Goal: Information Seeking & Learning: Learn about a topic

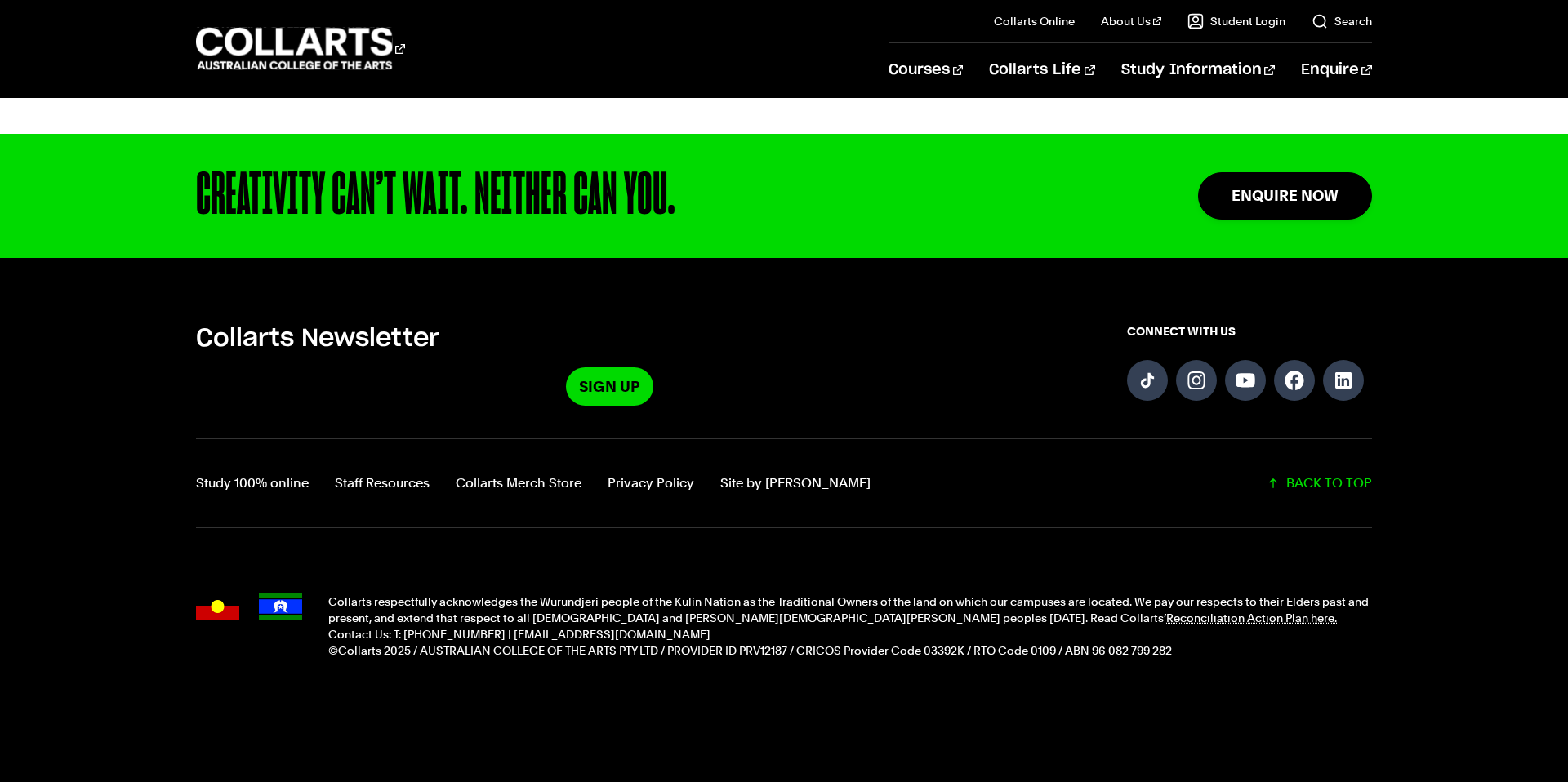
scroll to position [1560, 0]
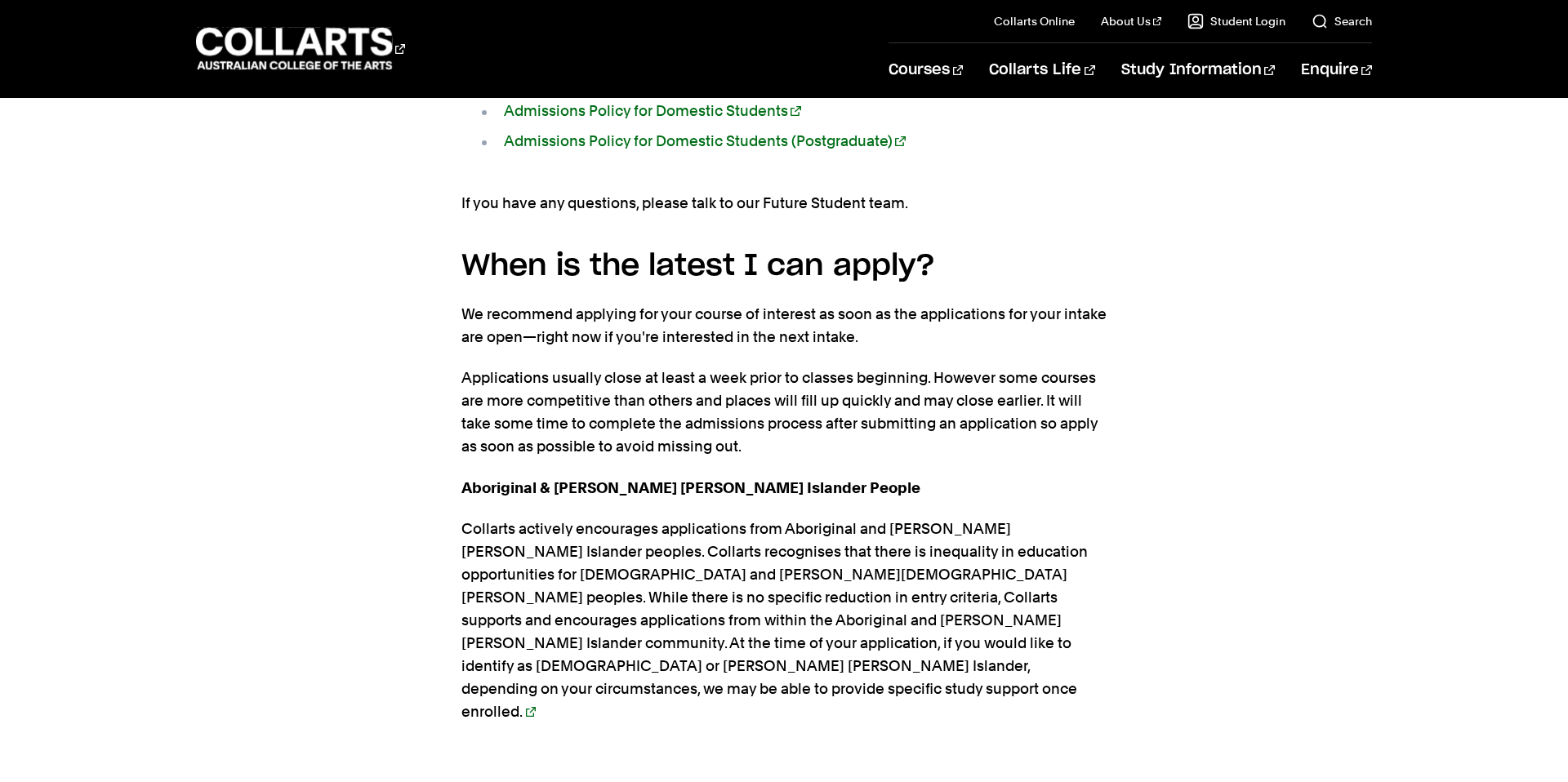
scroll to position [2841, 0]
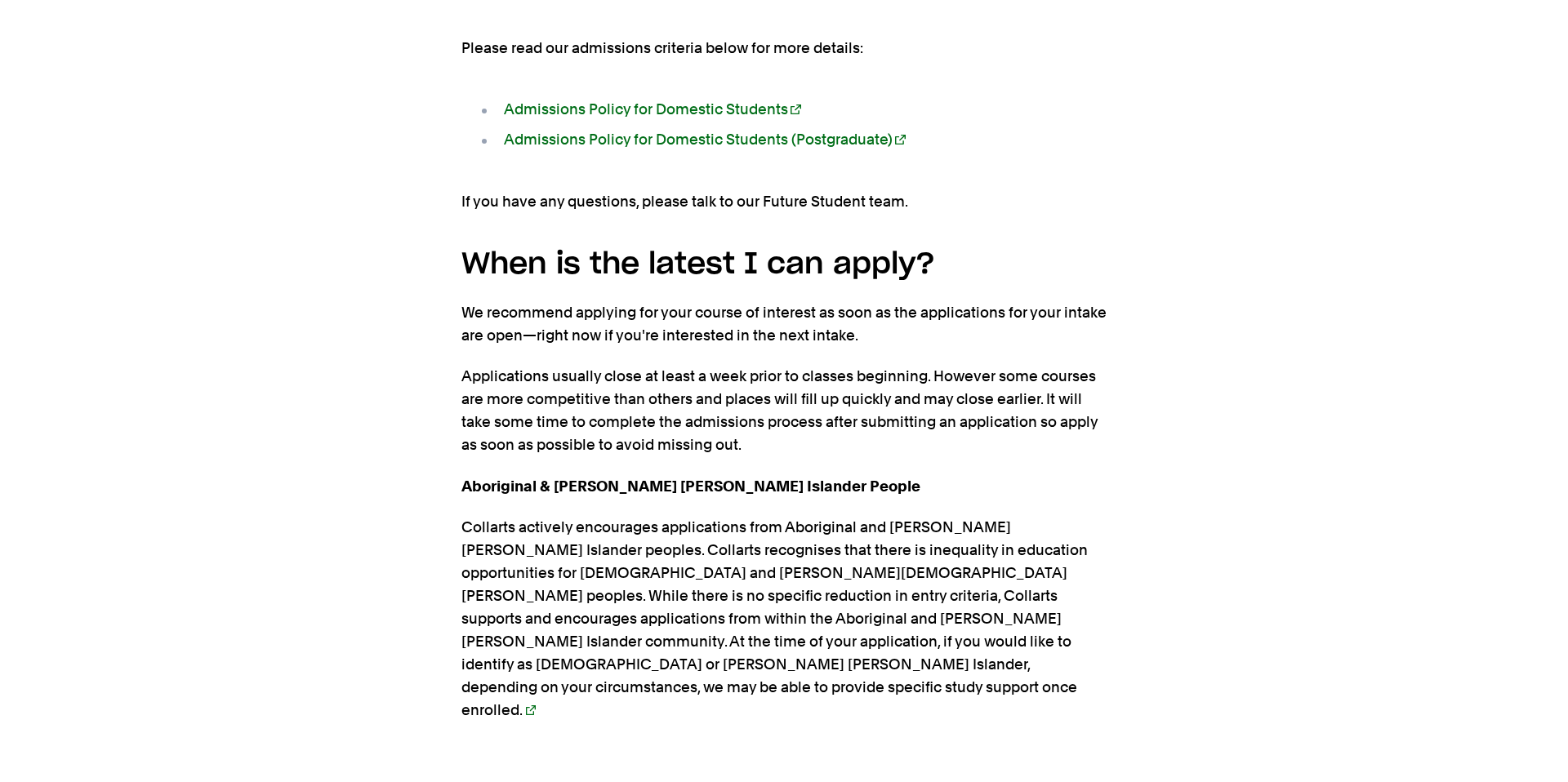
click at [844, 365] on p "Applications usually close at least a week prior to classes beginning. However …" at bounding box center [784, 411] width 645 height 91
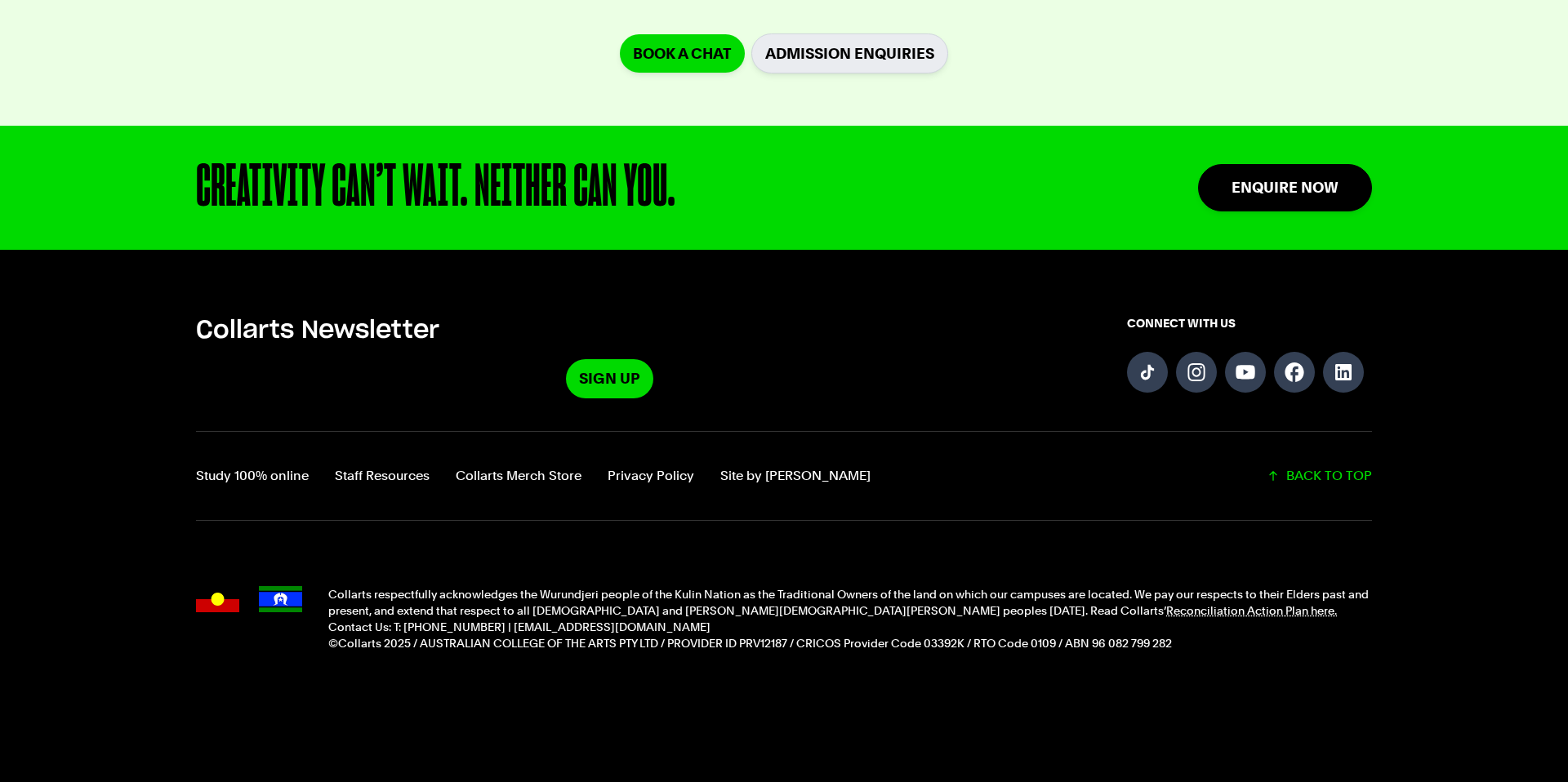
scroll to position [3814, 0]
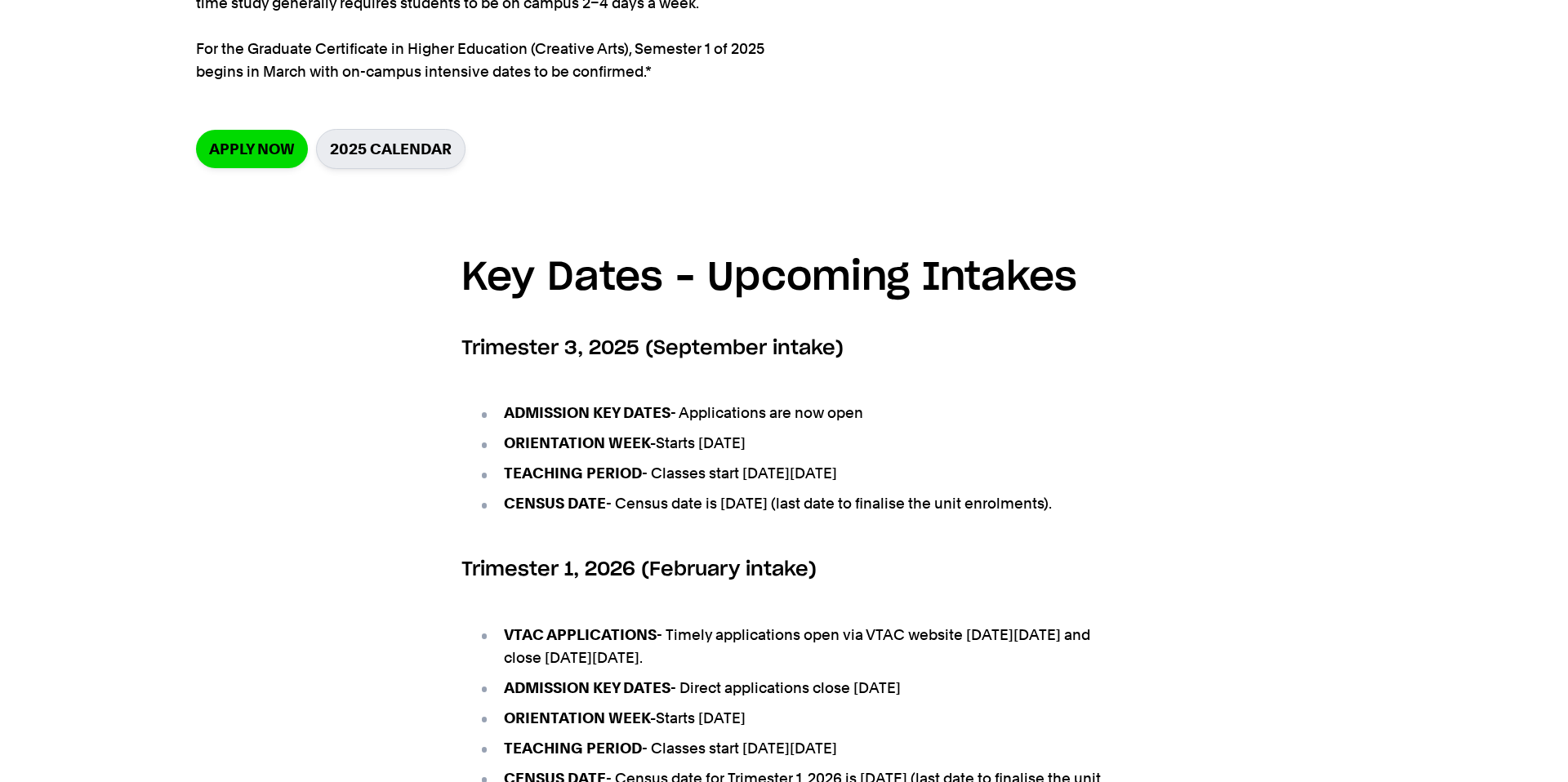
scroll to position [496, 0]
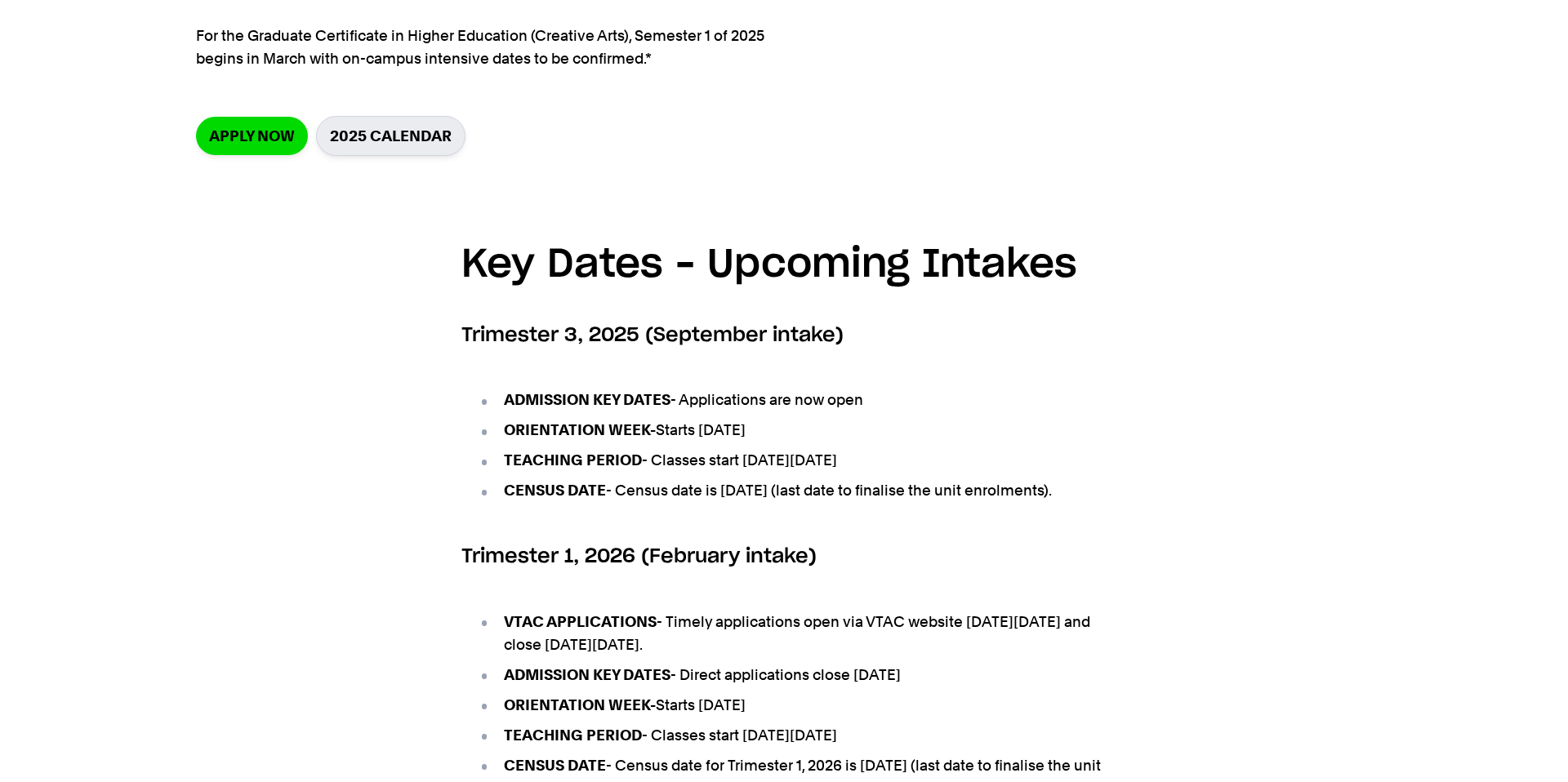
click at [819, 361] on section "Key Dates – Upcoming Intakes Trimester 3, 2025 (September intake) ADMISSION KEY…" at bounding box center [784, 687] width 645 height 958
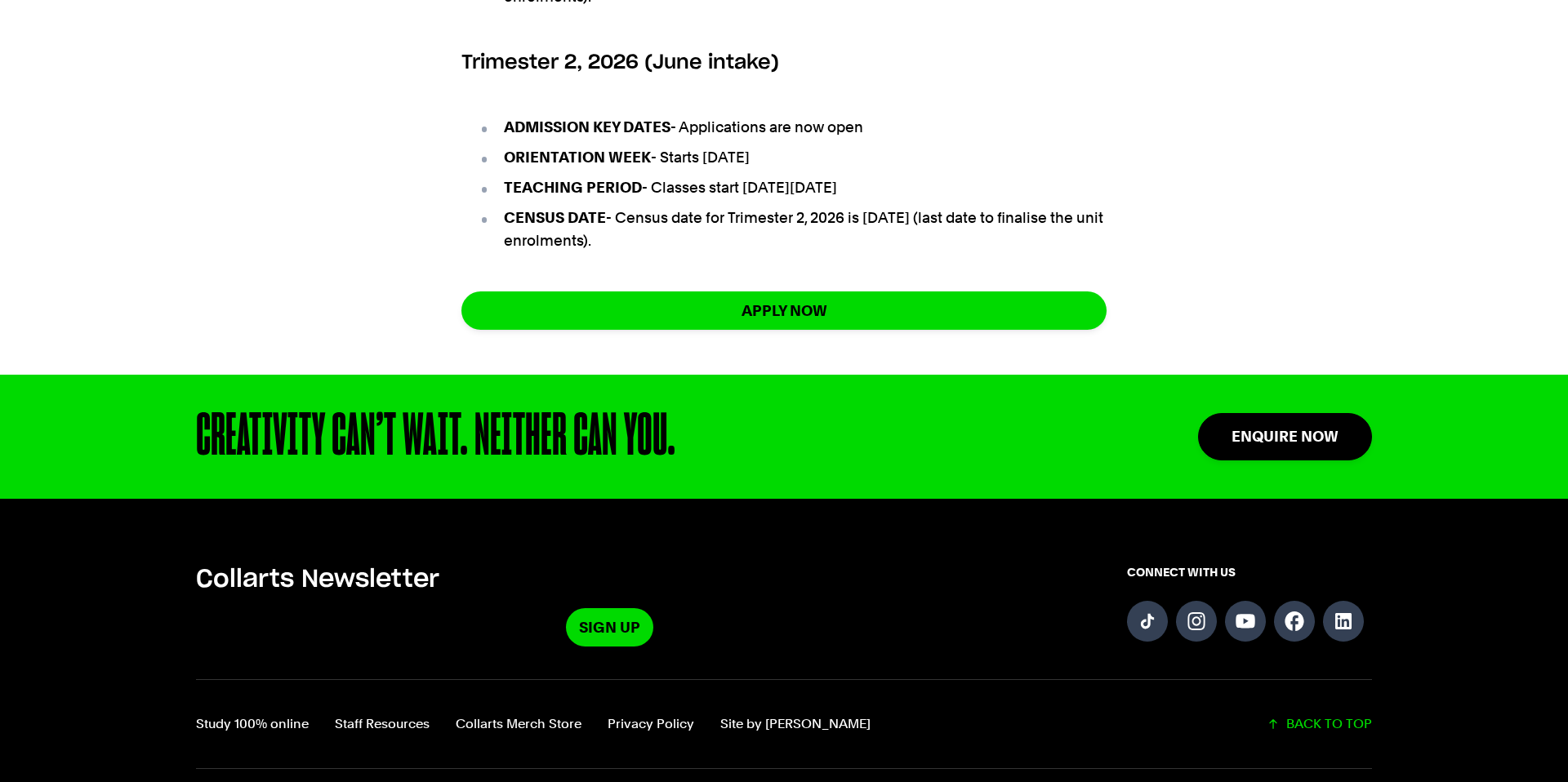
scroll to position [1290, 0]
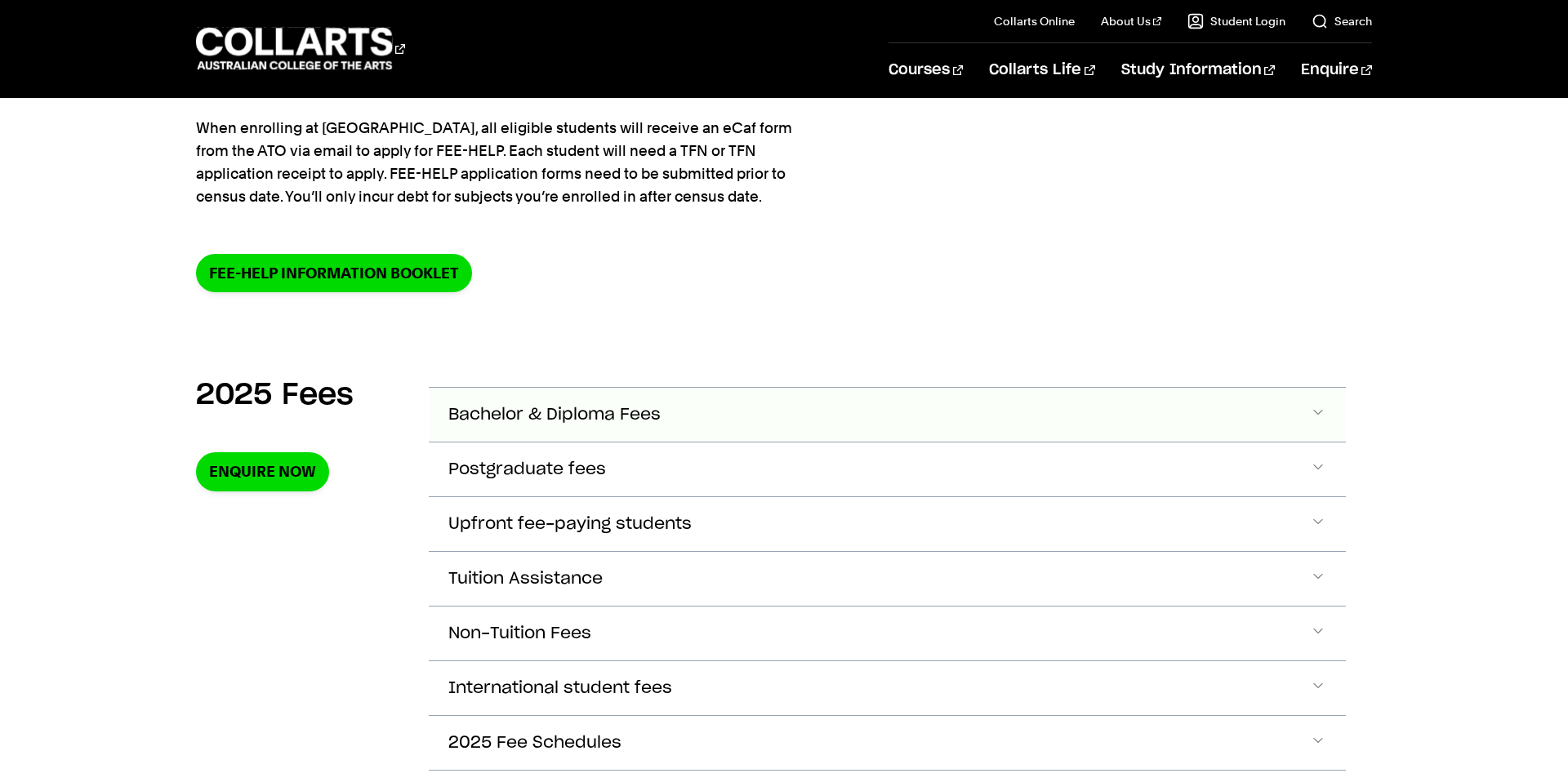
click at [614, 393] on button "Bachelor & Diploma Fees" at bounding box center [888, 415] width 918 height 54
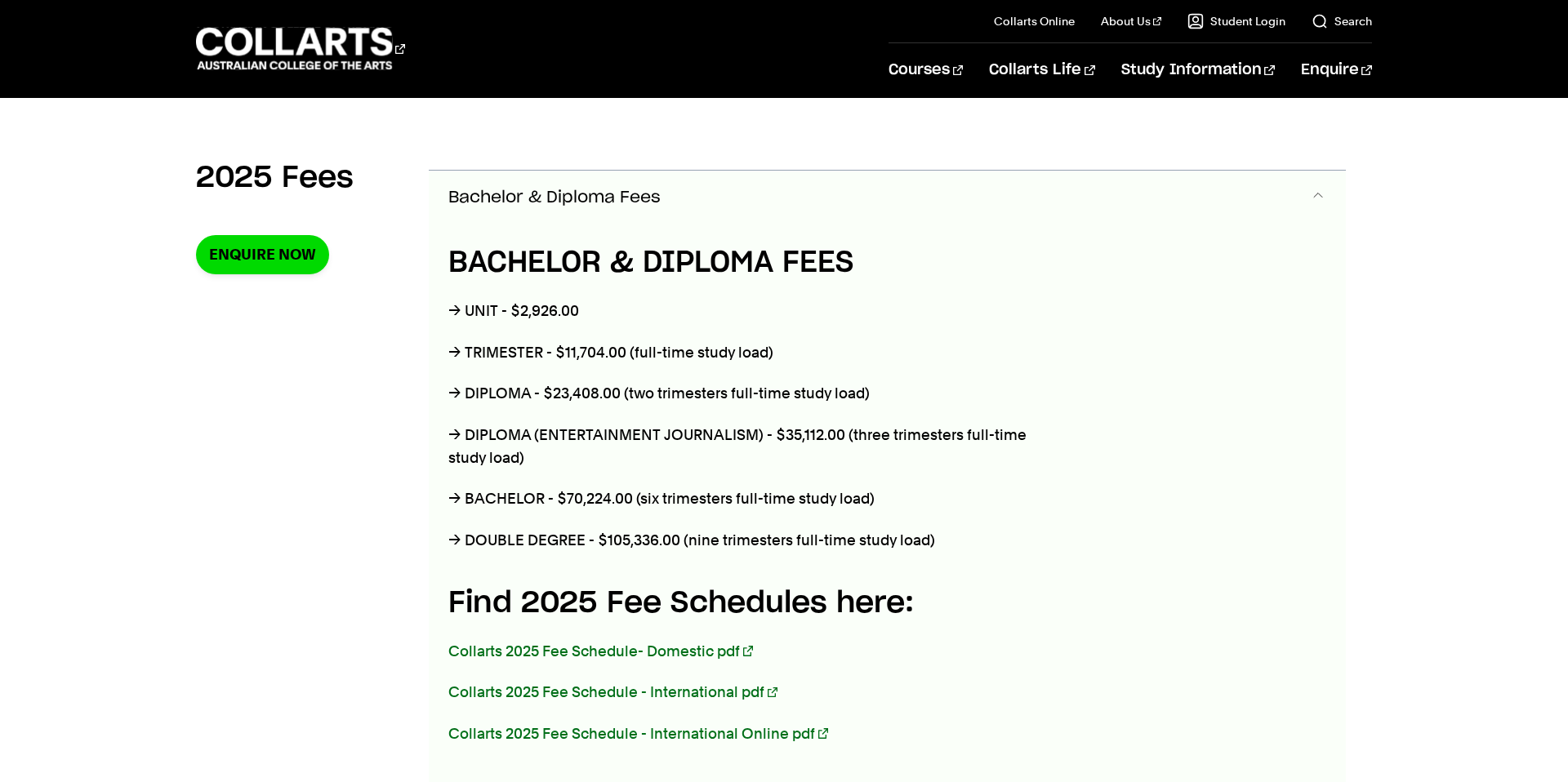
scroll to position [577, 0]
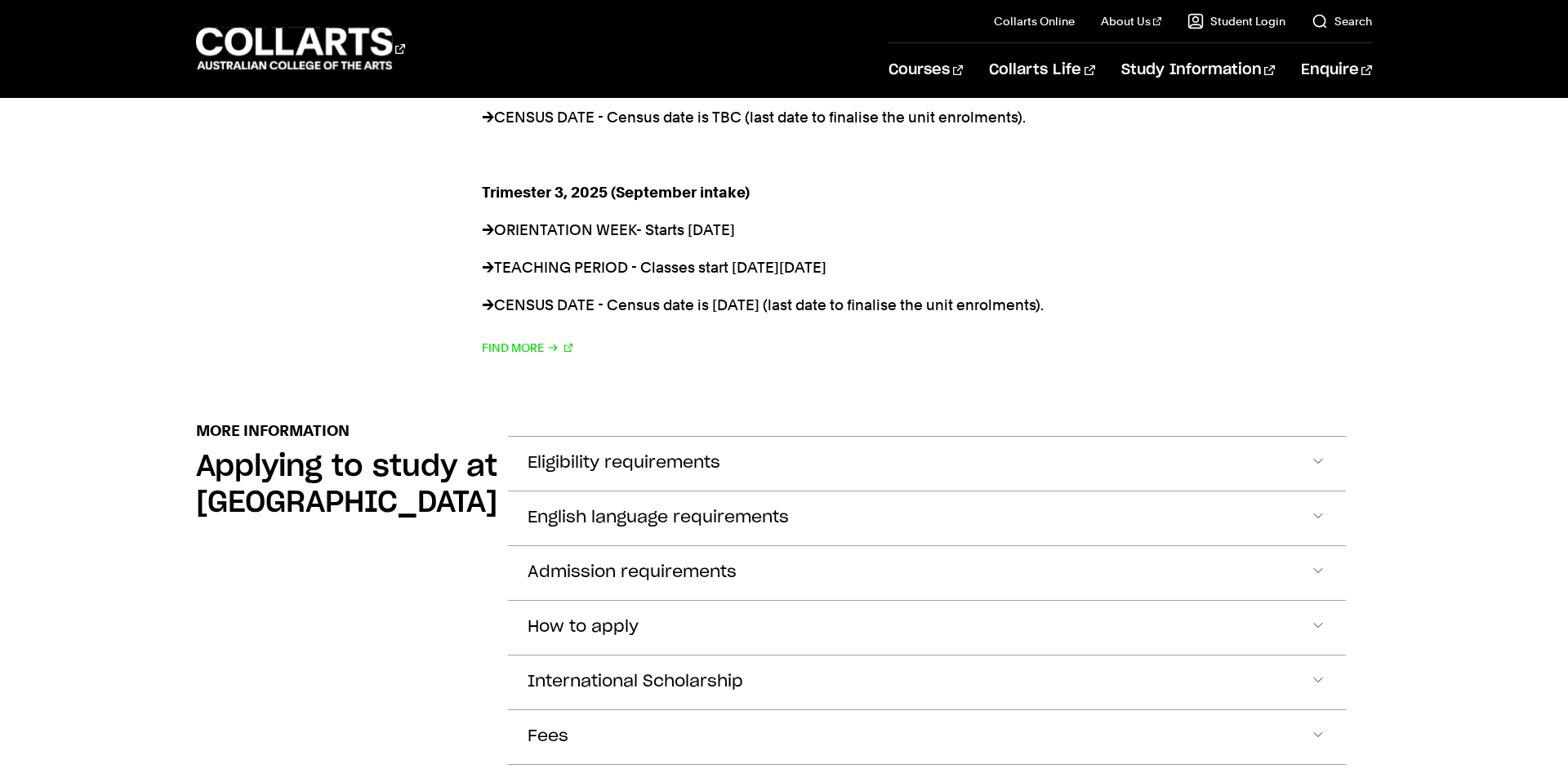
scroll to position [1578, 0]
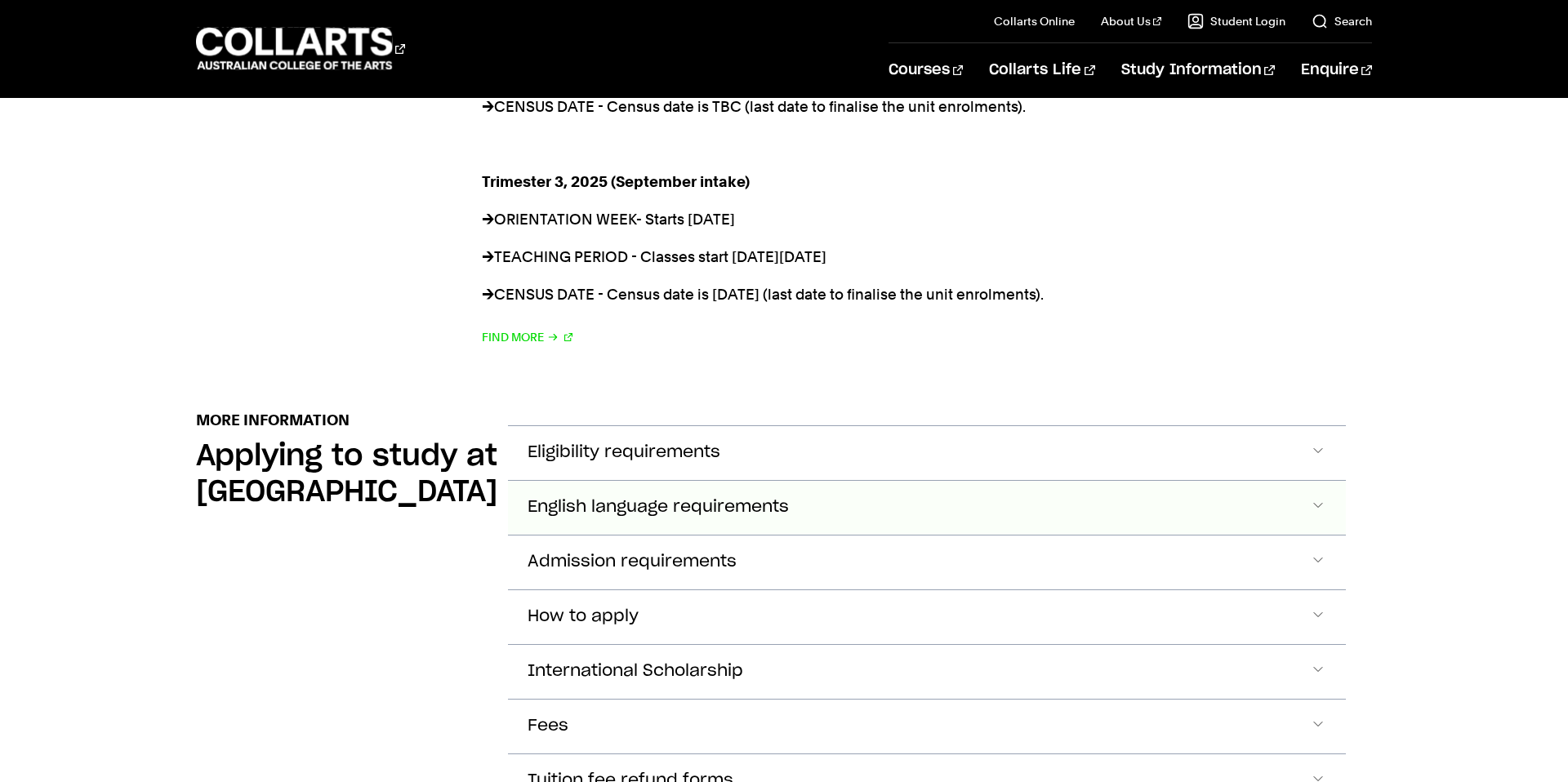
click at [748, 498] on span "English language requirements" at bounding box center [658, 507] width 262 height 18
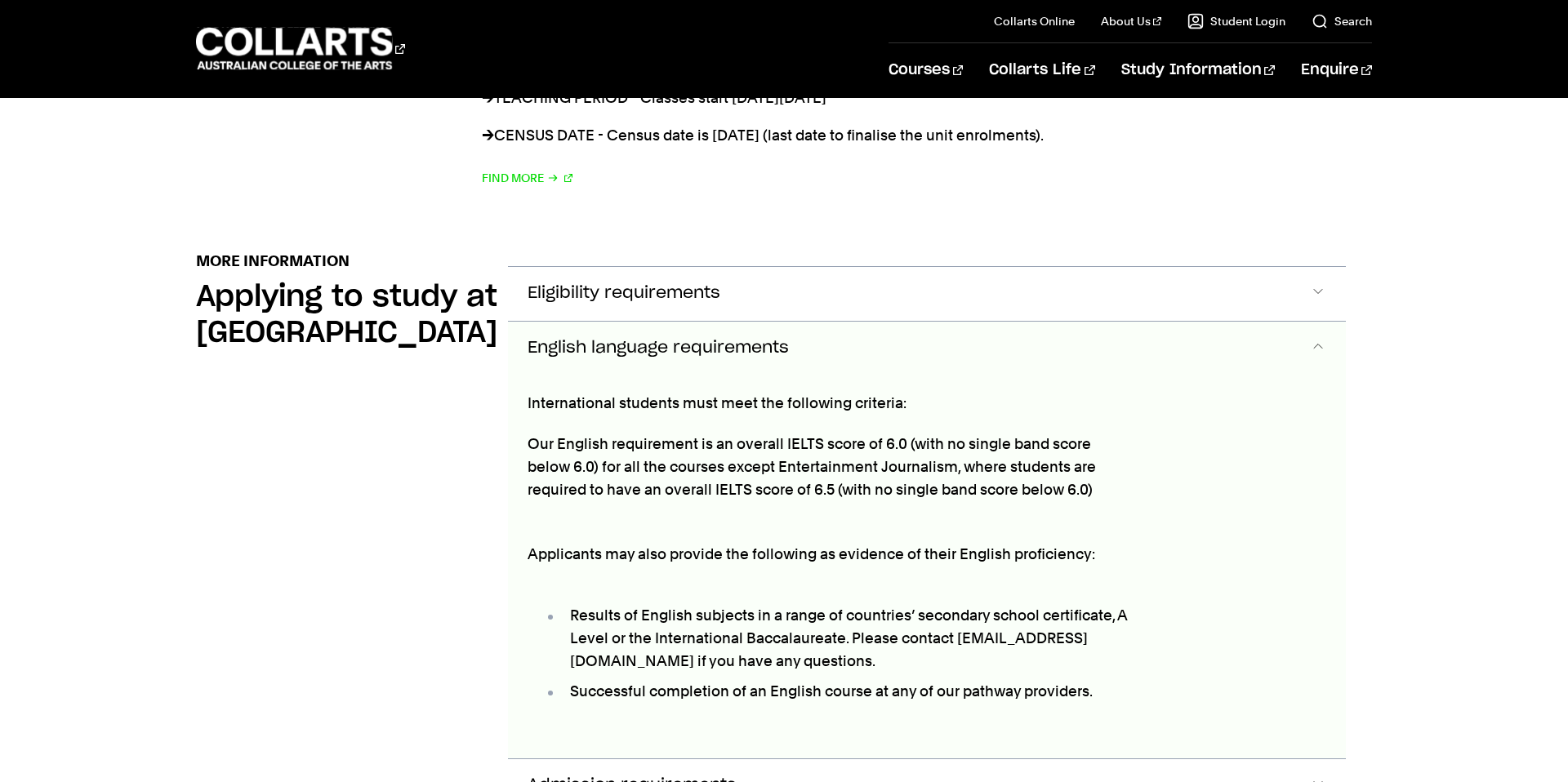
scroll to position [1888, 0]
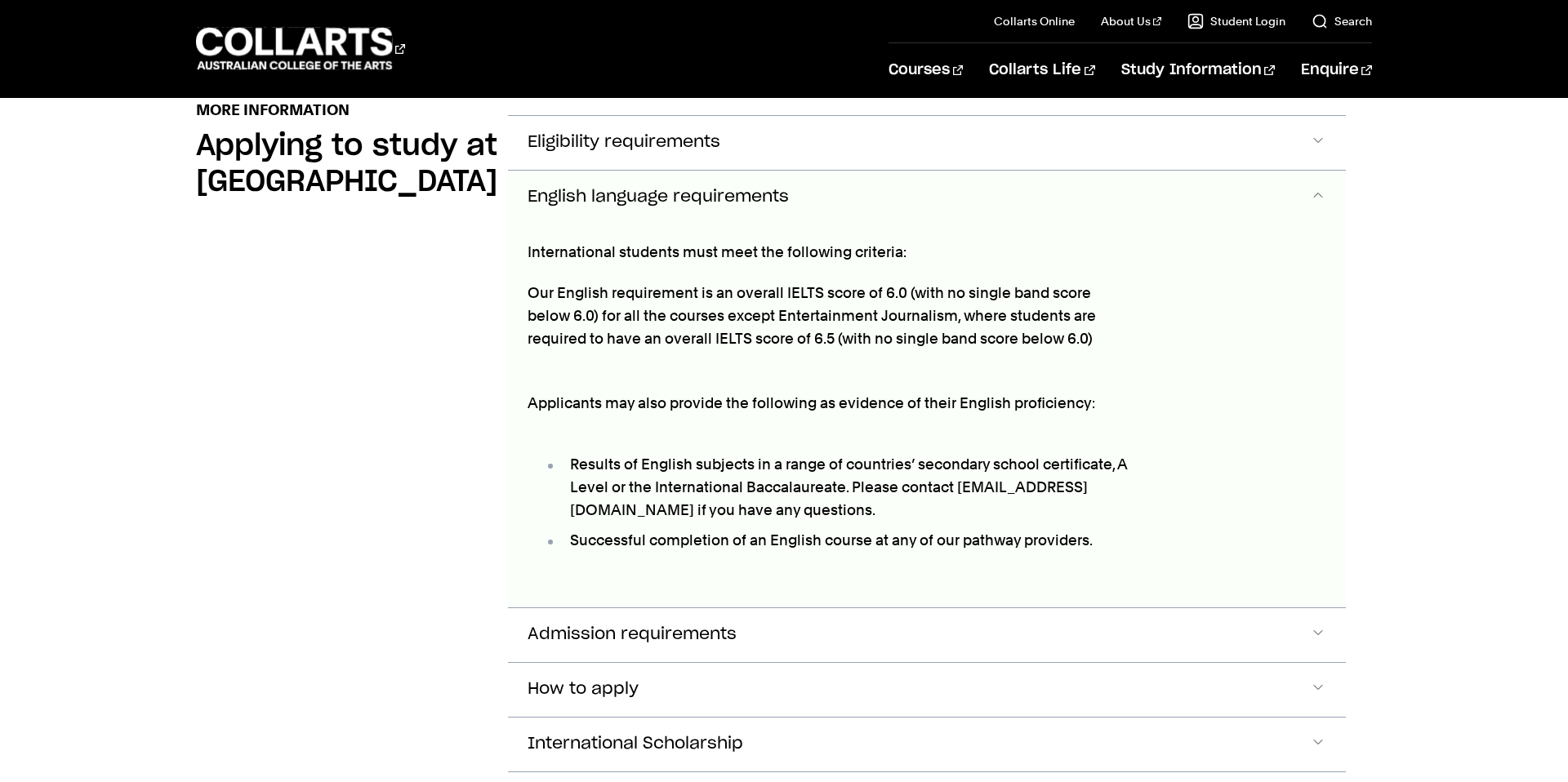
click at [770, 188] on span "English language requirements" at bounding box center [658, 197] width 262 height 18
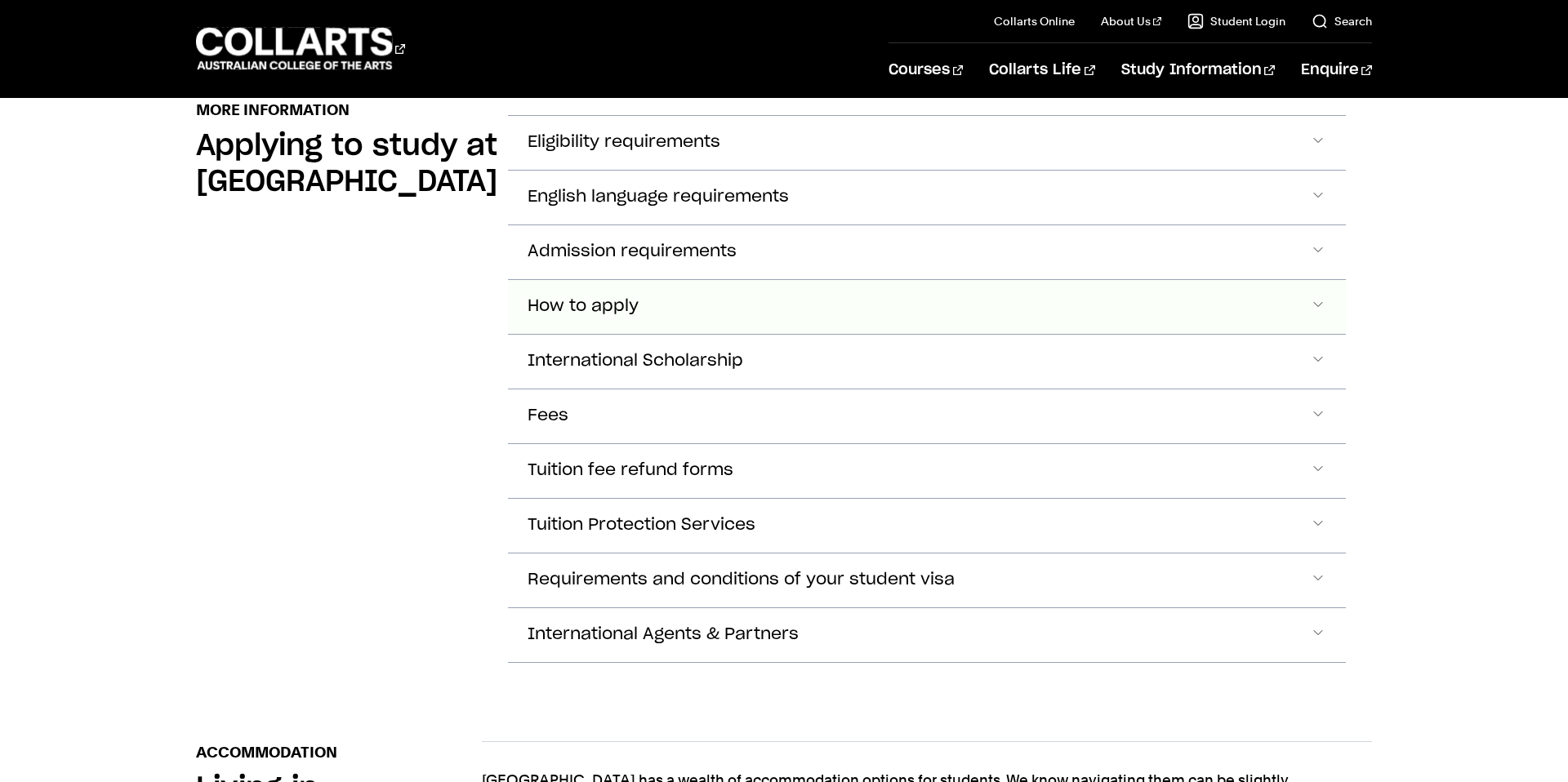
scroll to position [1817, 0]
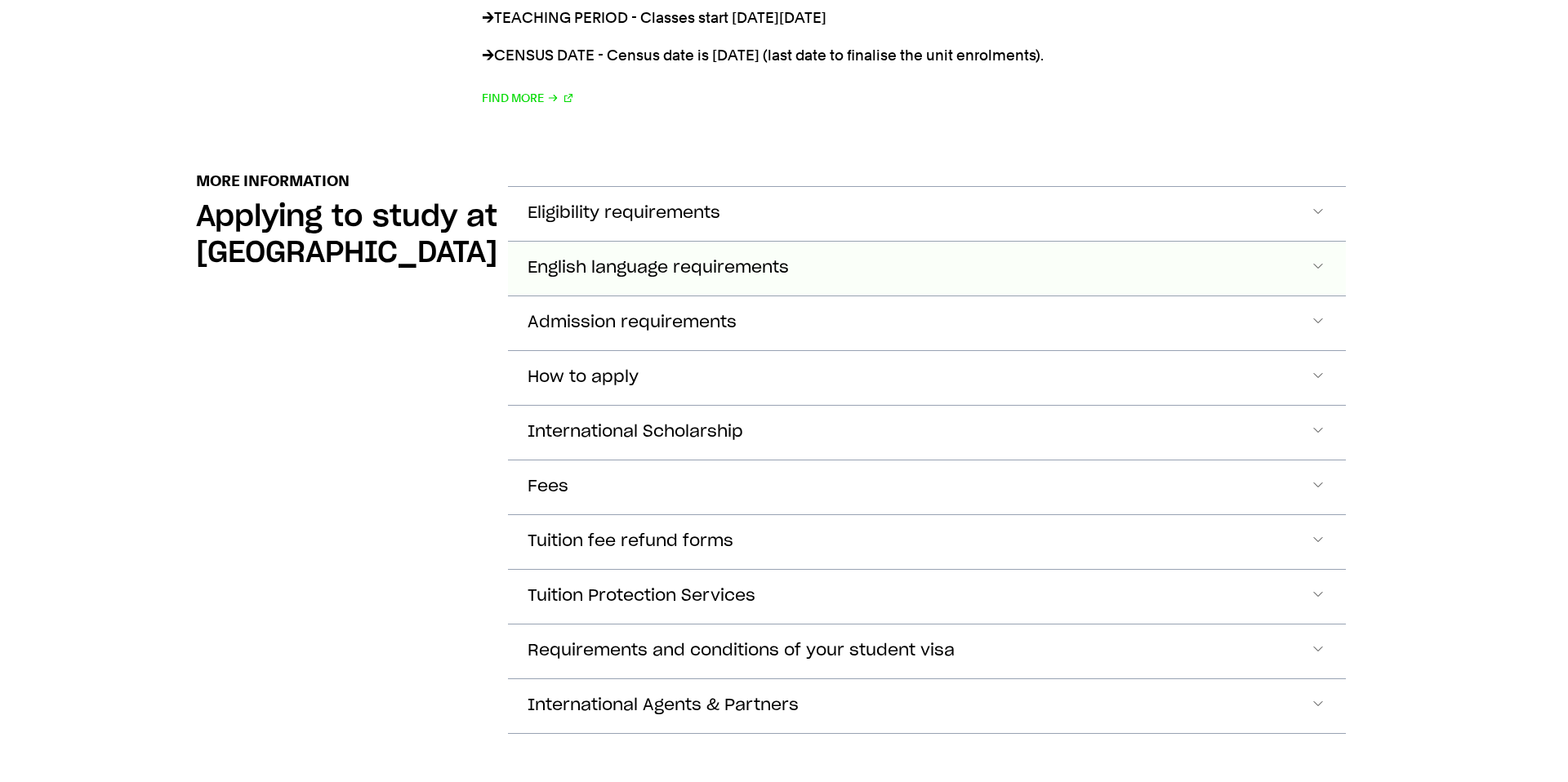
click at [863, 251] on button "English language requirements" at bounding box center [926, 268] width 838 height 54
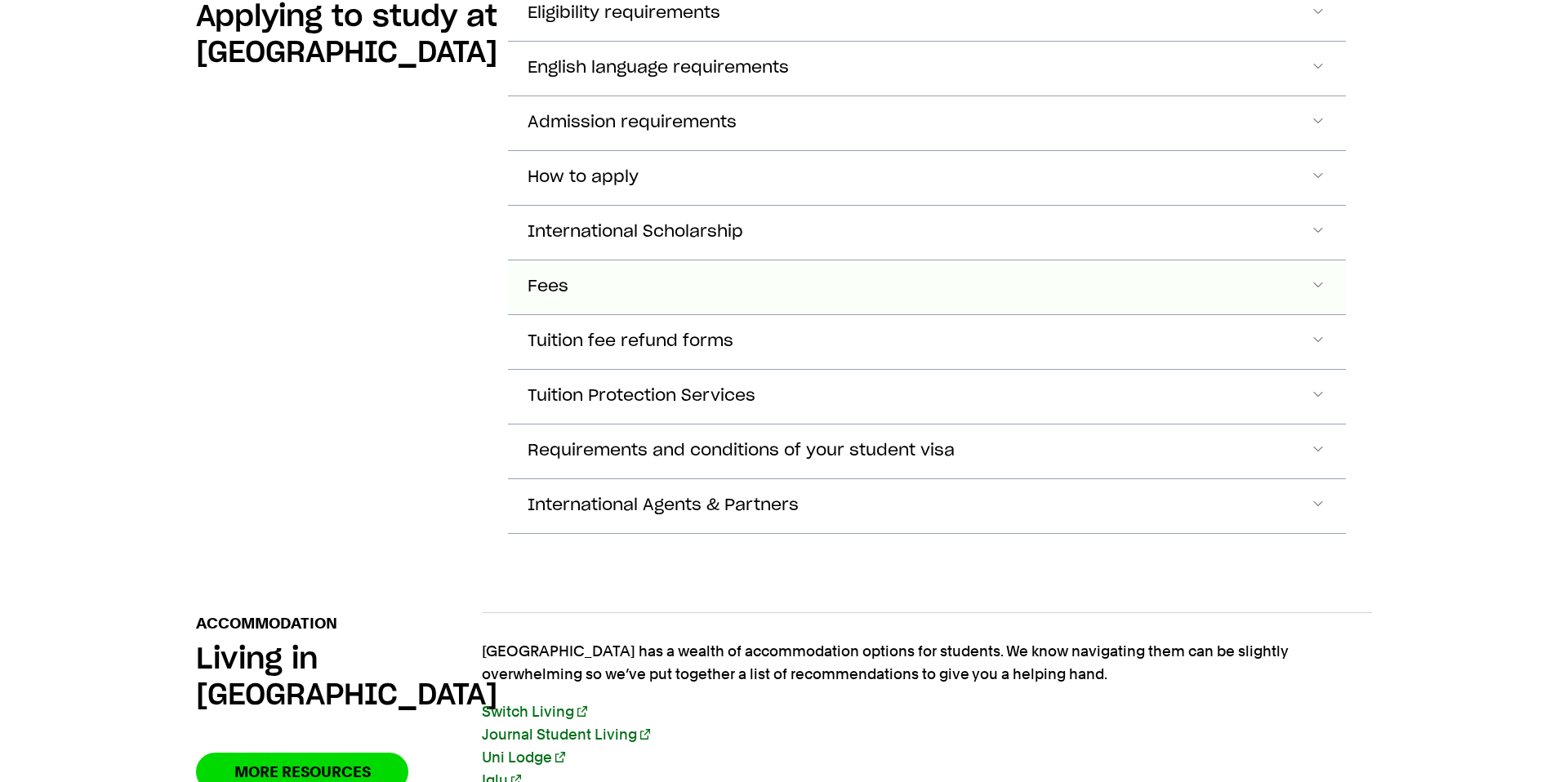
scroll to position [2071, 0]
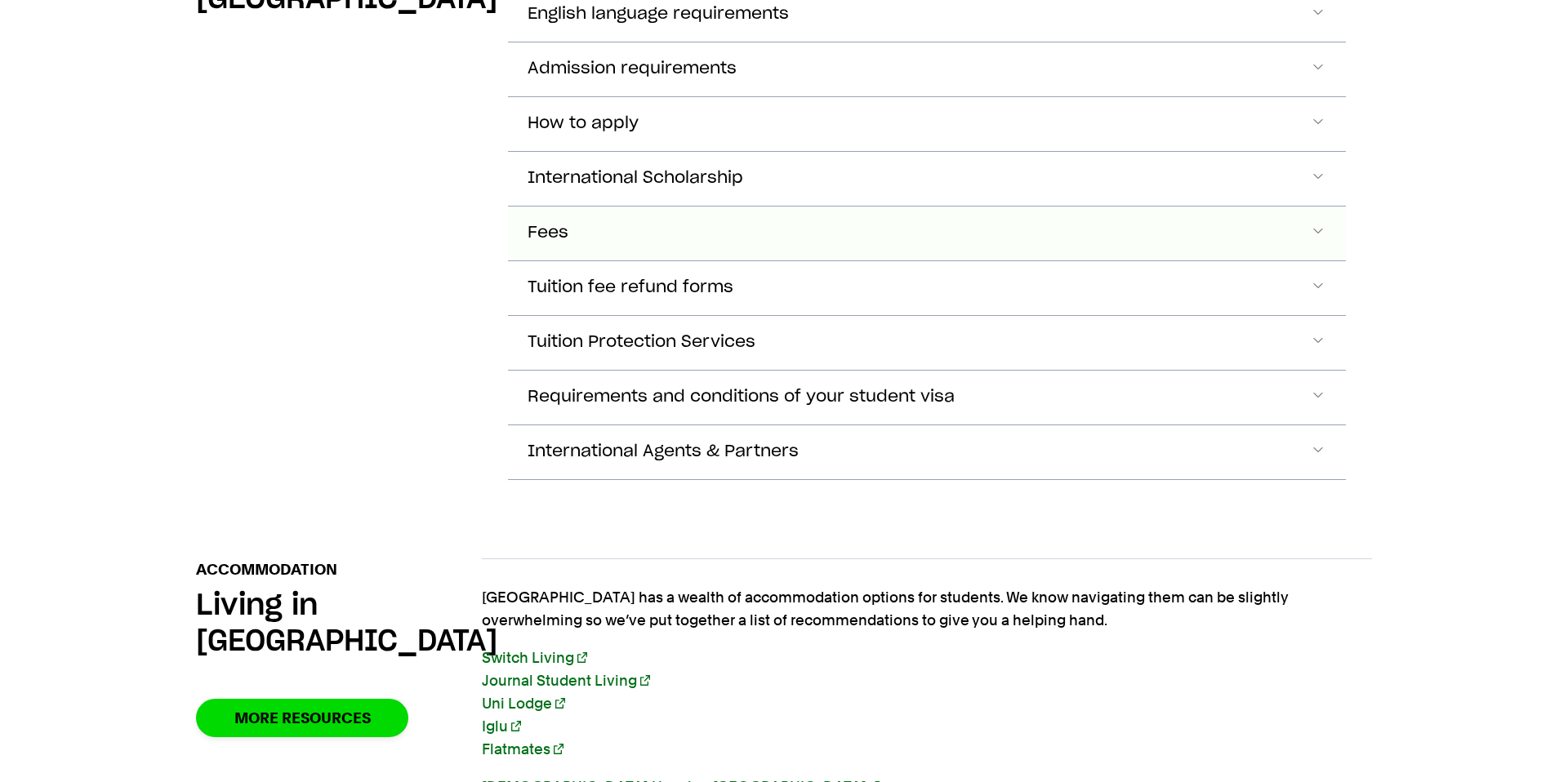
click at [749, 213] on button "Fees" at bounding box center [926, 234] width 838 height 54
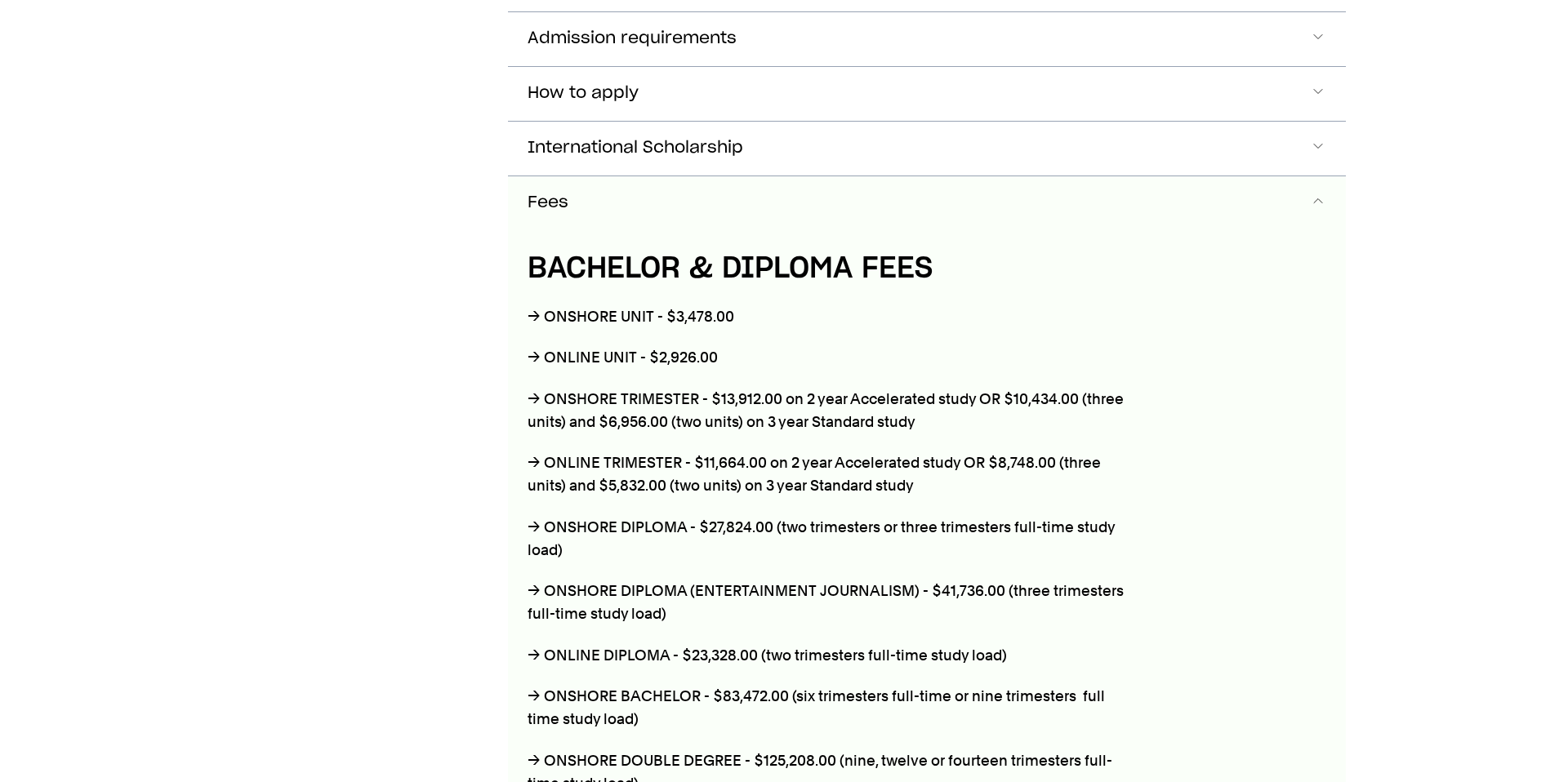
scroll to position [2105, 0]
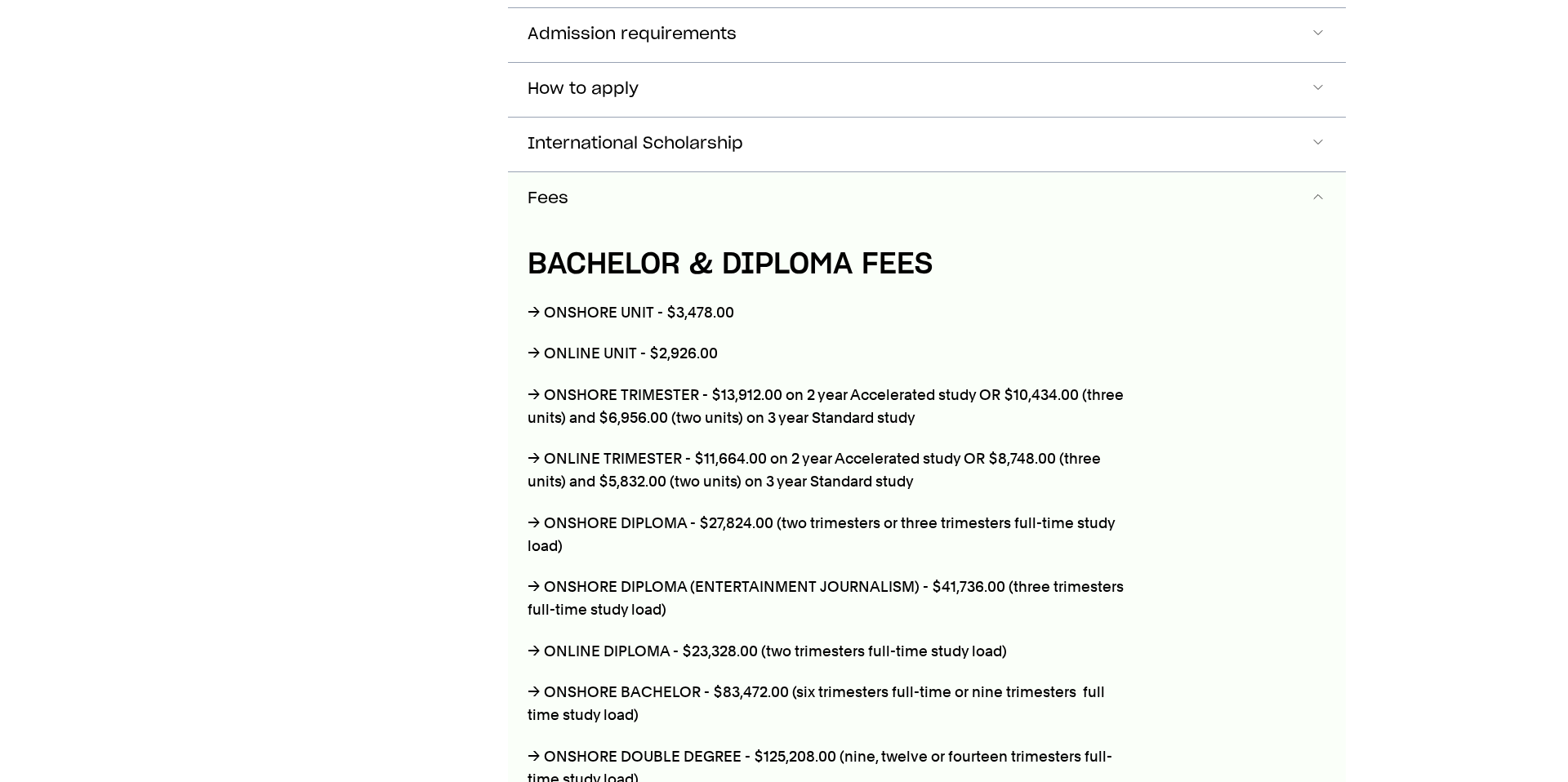
click at [753, 172] on button "Fees" at bounding box center [926, 200] width 838 height 54
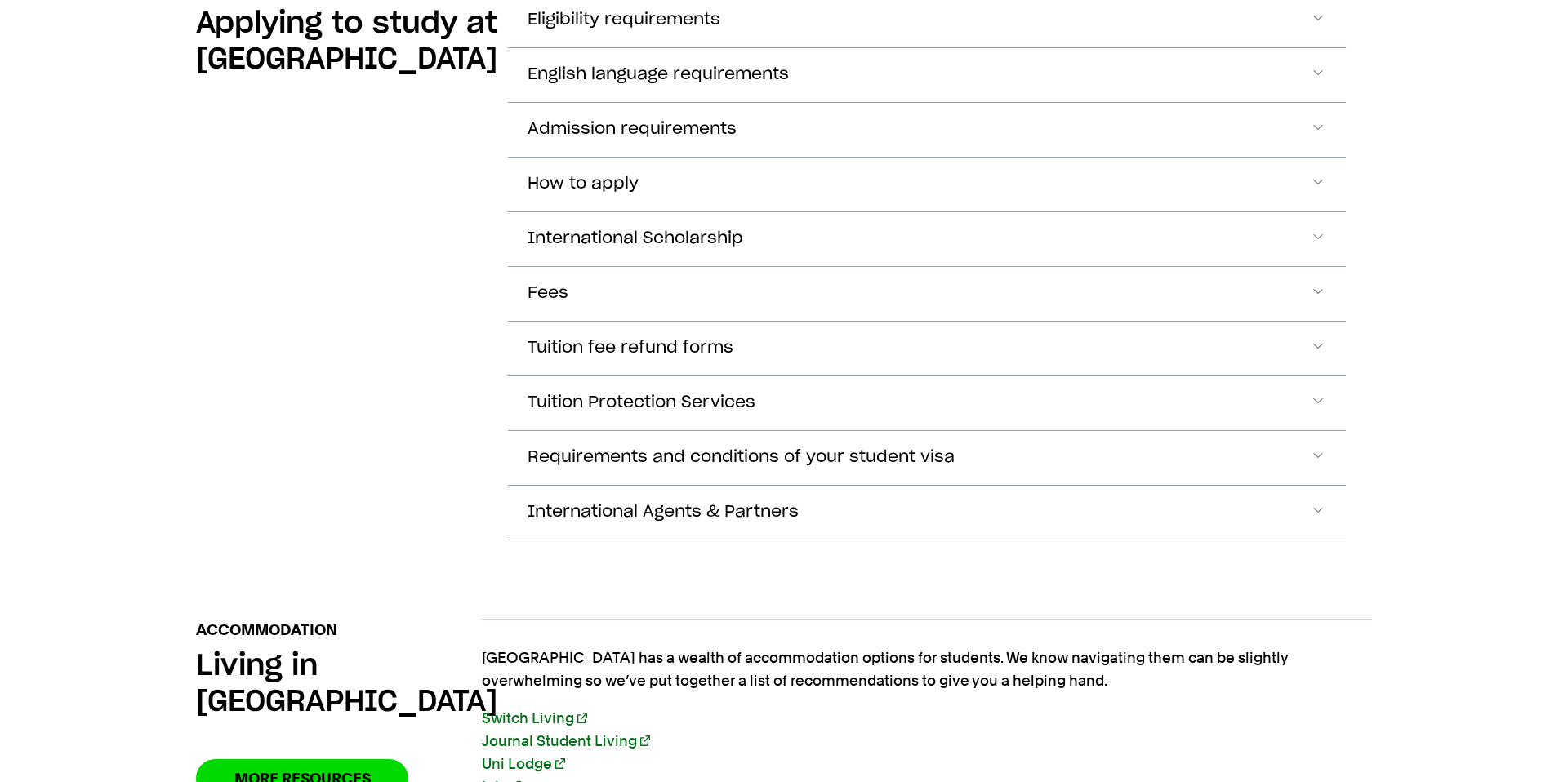
scroll to position [2107, 0]
